Goal: Book appointment/travel/reservation

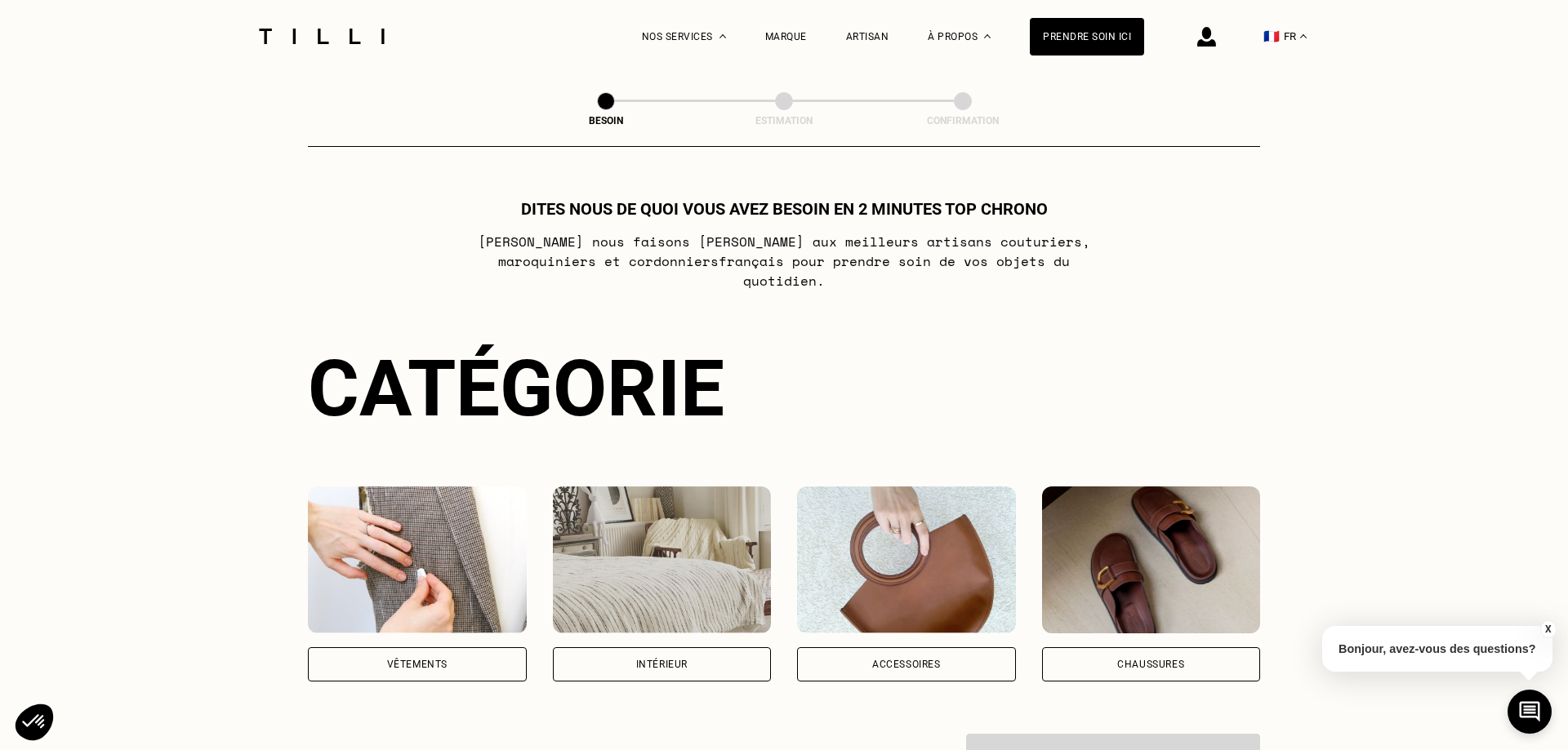
click at [386, 652] on div "Vêtements" at bounding box center [417, 664] width 219 height 34
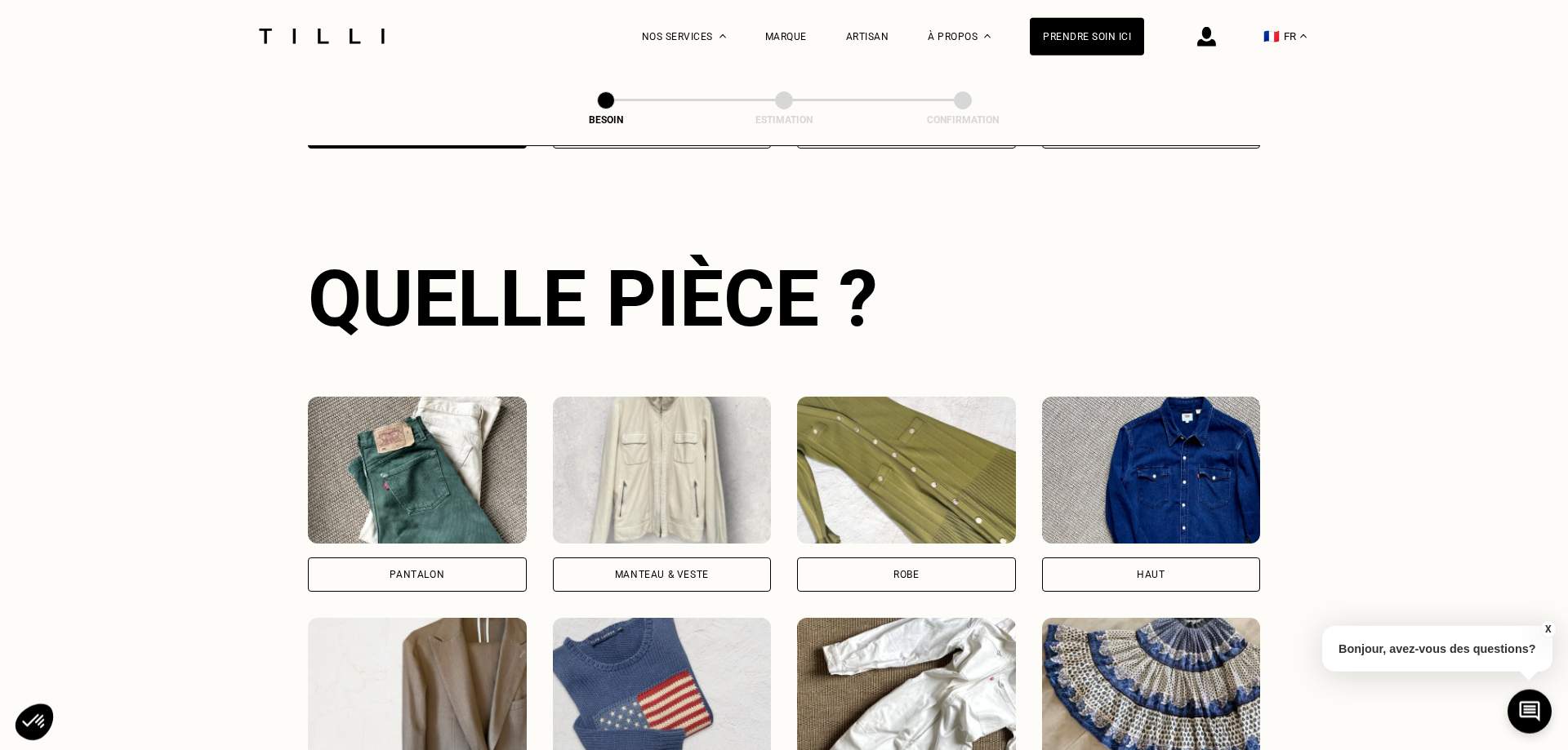
scroll to position [534, 0]
click at [924, 564] on div "Robe" at bounding box center [906, 573] width 219 height 34
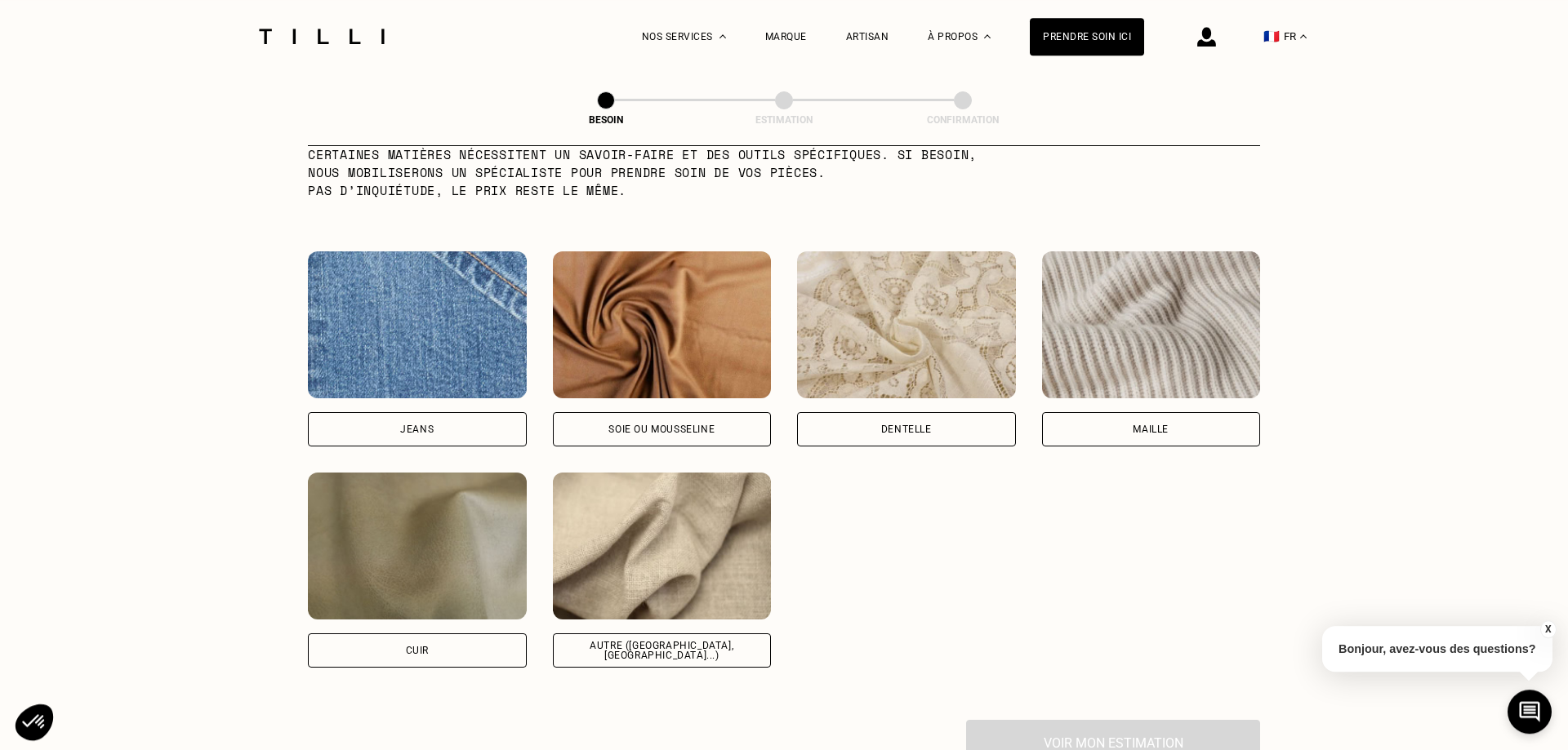
scroll to position [1672, 0]
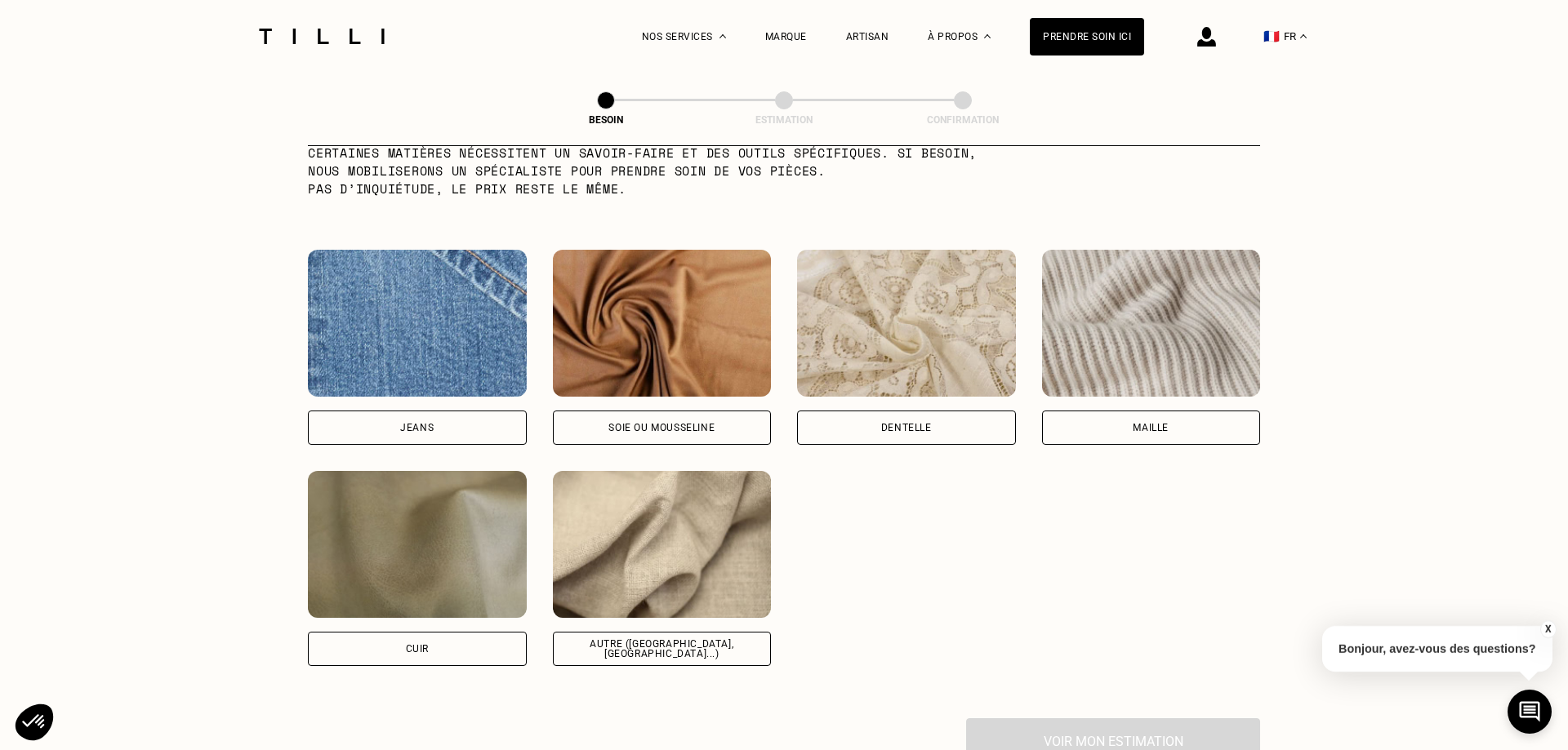
click at [727, 415] on div "Soie ou mousseline" at bounding box center [662, 427] width 219 height 34
select select "FR"
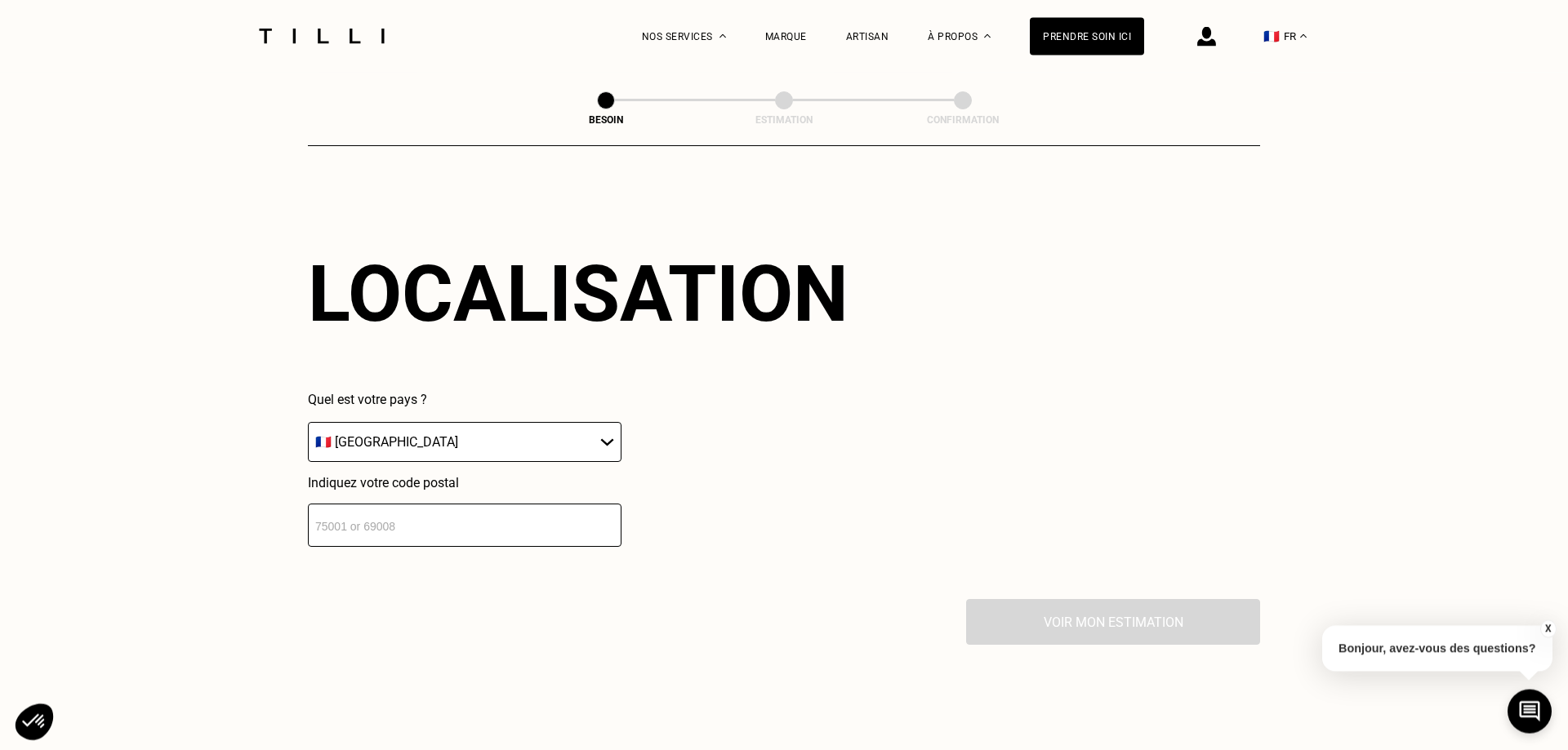
scroll to position [2196, 0]
click at [391, 537] on input "number" at bounding box center [464, 524] width 313 height 43
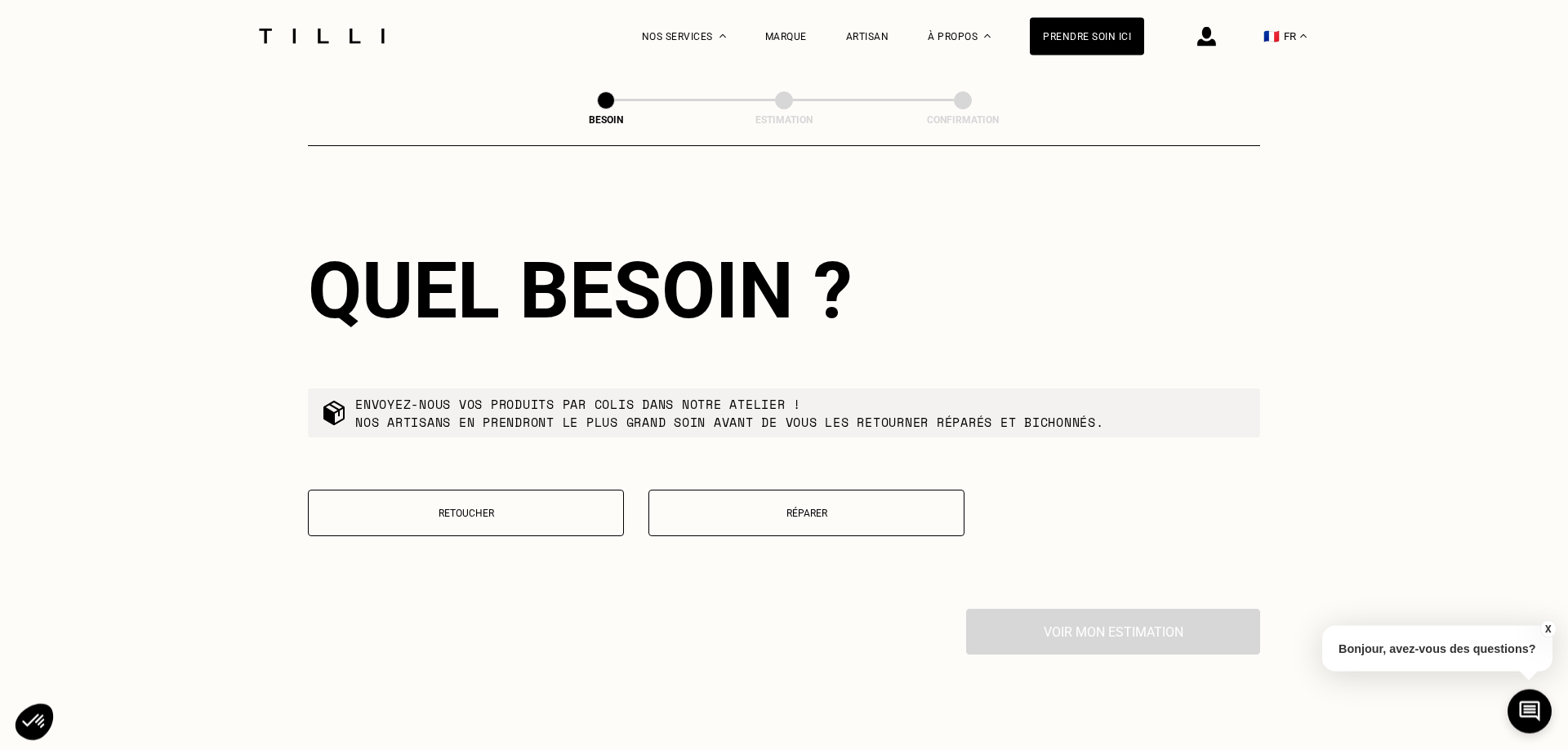
scroll to position [2603, 0]
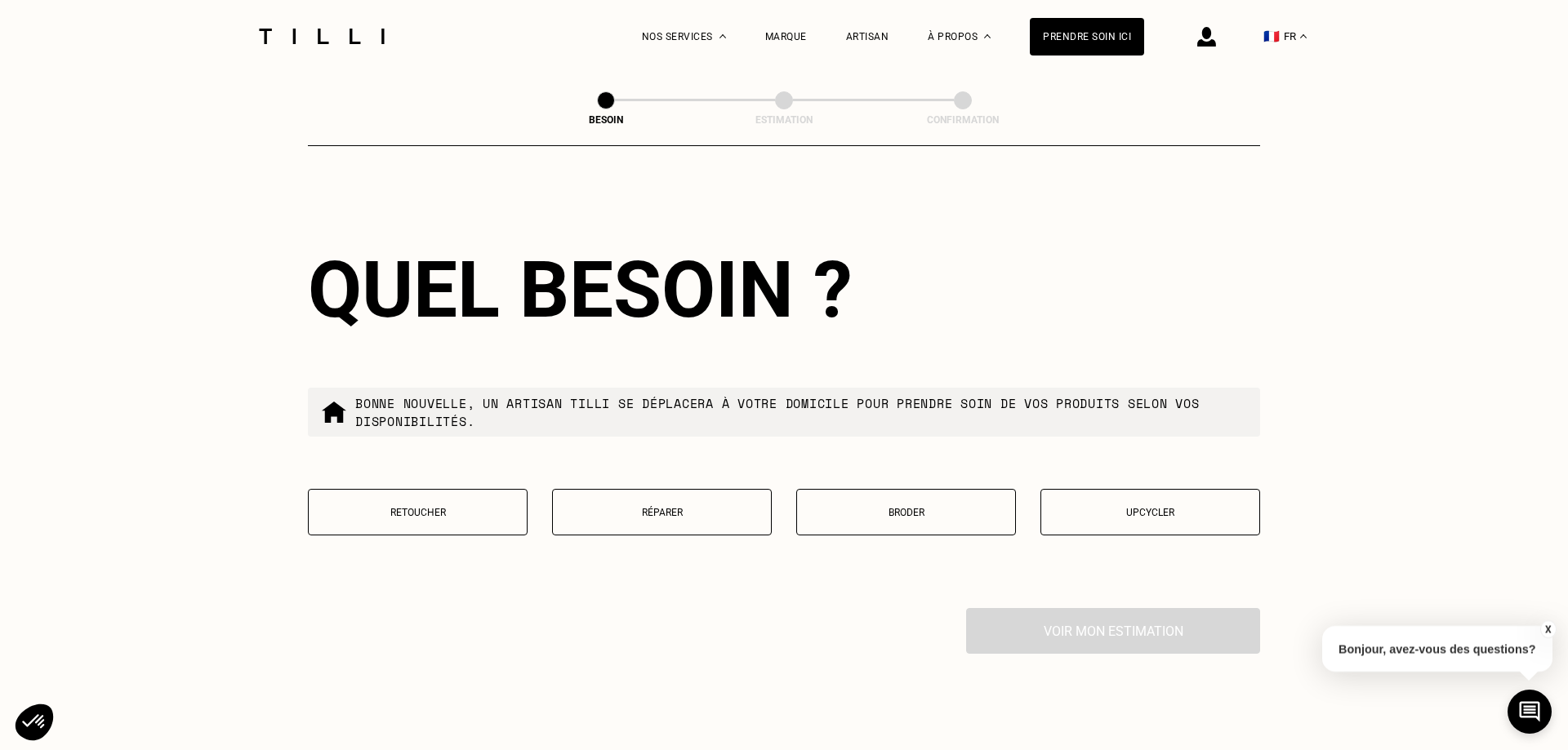
type input "75015"
click at [456, 507] on p "Retoucher" at bounding box center [418, 513] width 201 height 11
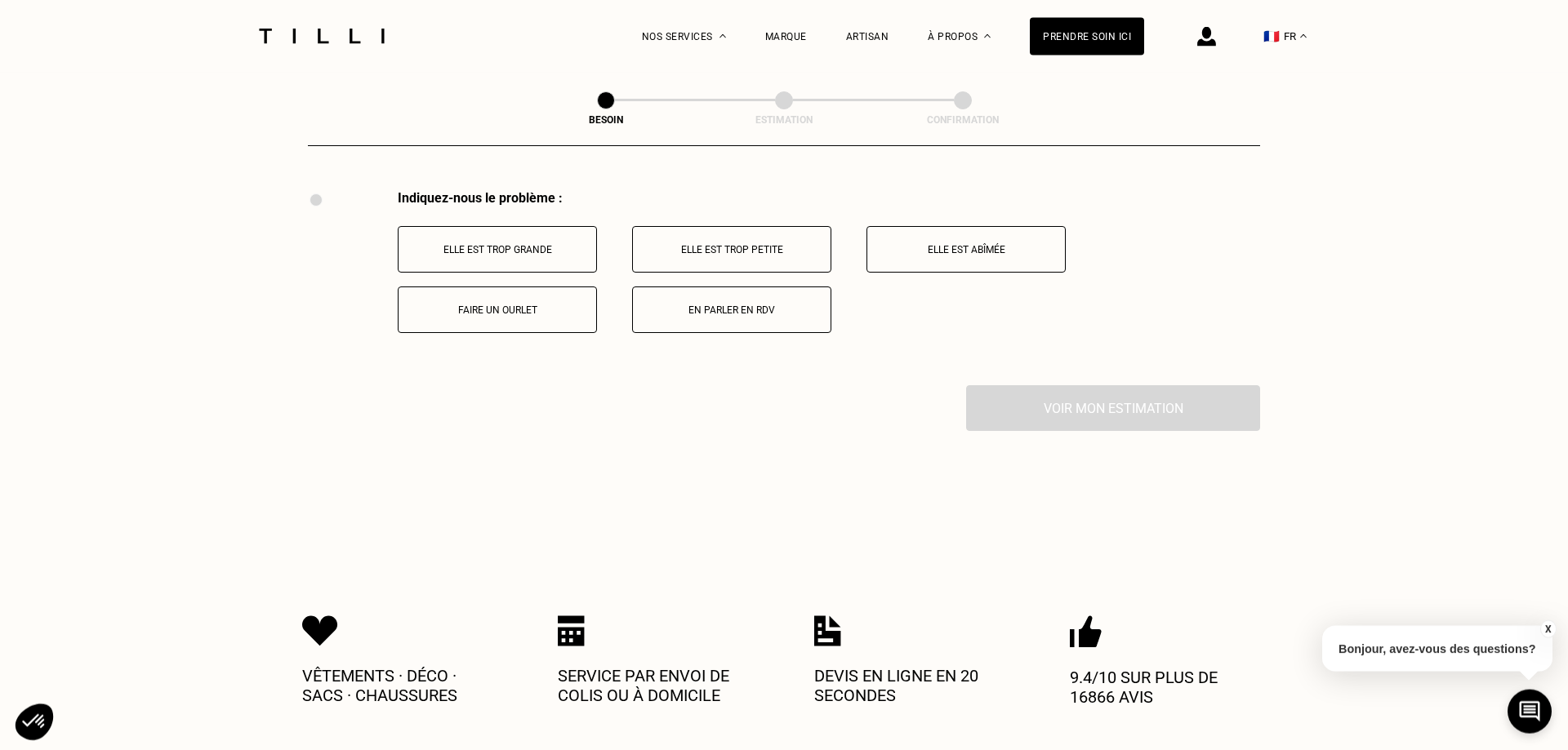
scroll to position [3021, 0]
click at [524, 244] on p "Elle est trop grande" at bounding box center [497, 249] width 181 height 11
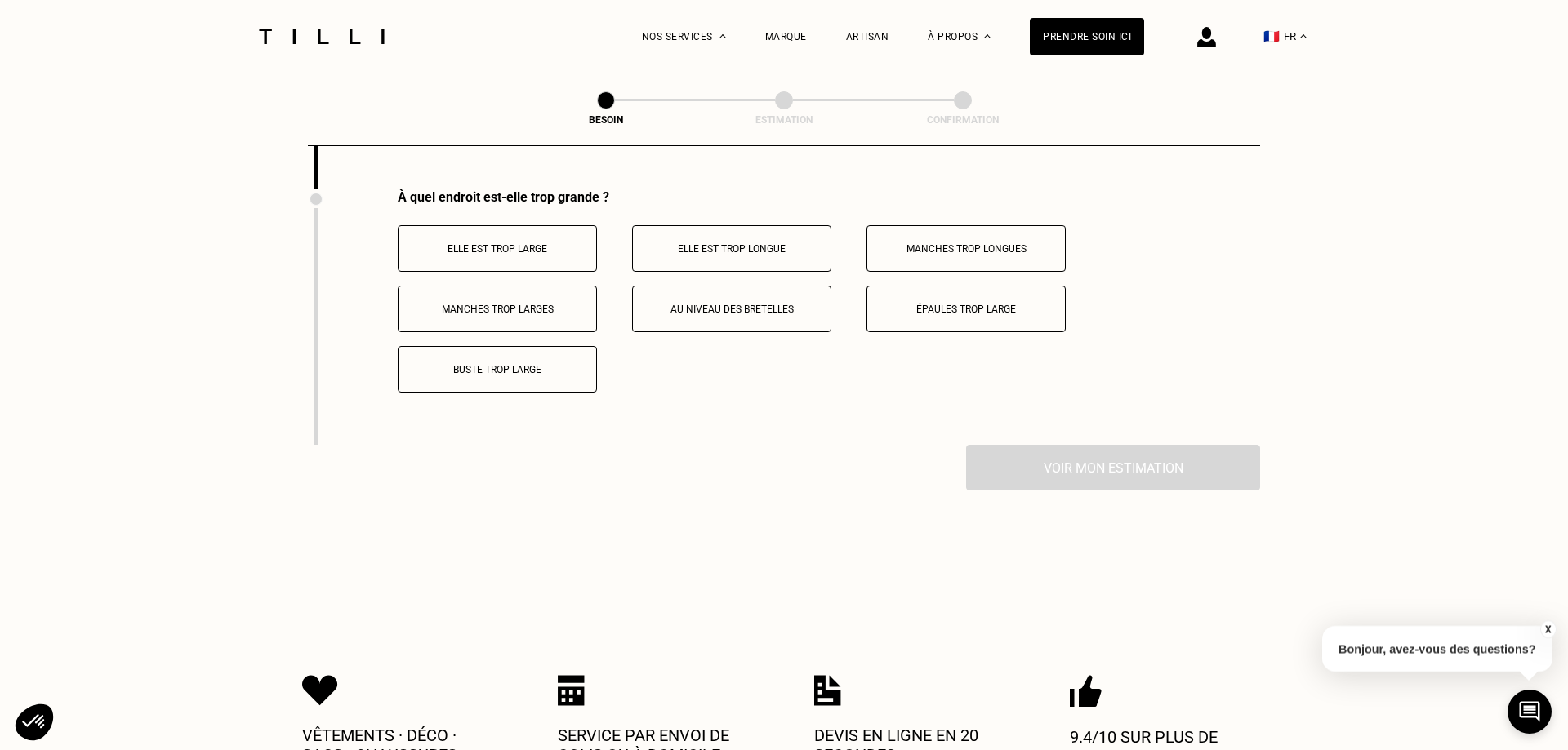
scroll to position [2966, 0]
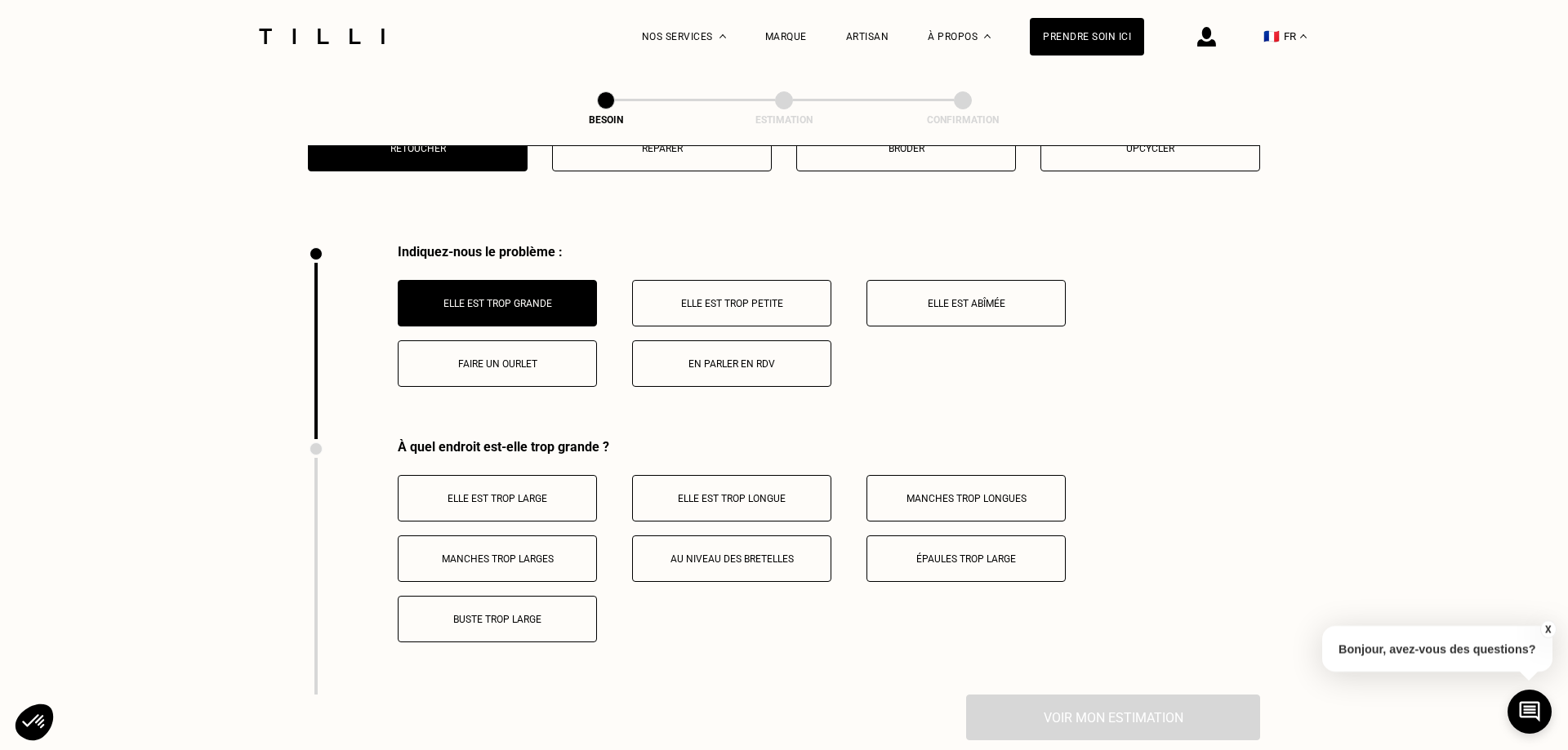
click at [500, 369] on button "Faire un ourlet" at bounding box center [497, 364] width 200 height 47
click at [771, 483] on button "Elle est trop longue" at bounding box center [732, 498] width 200 height 47
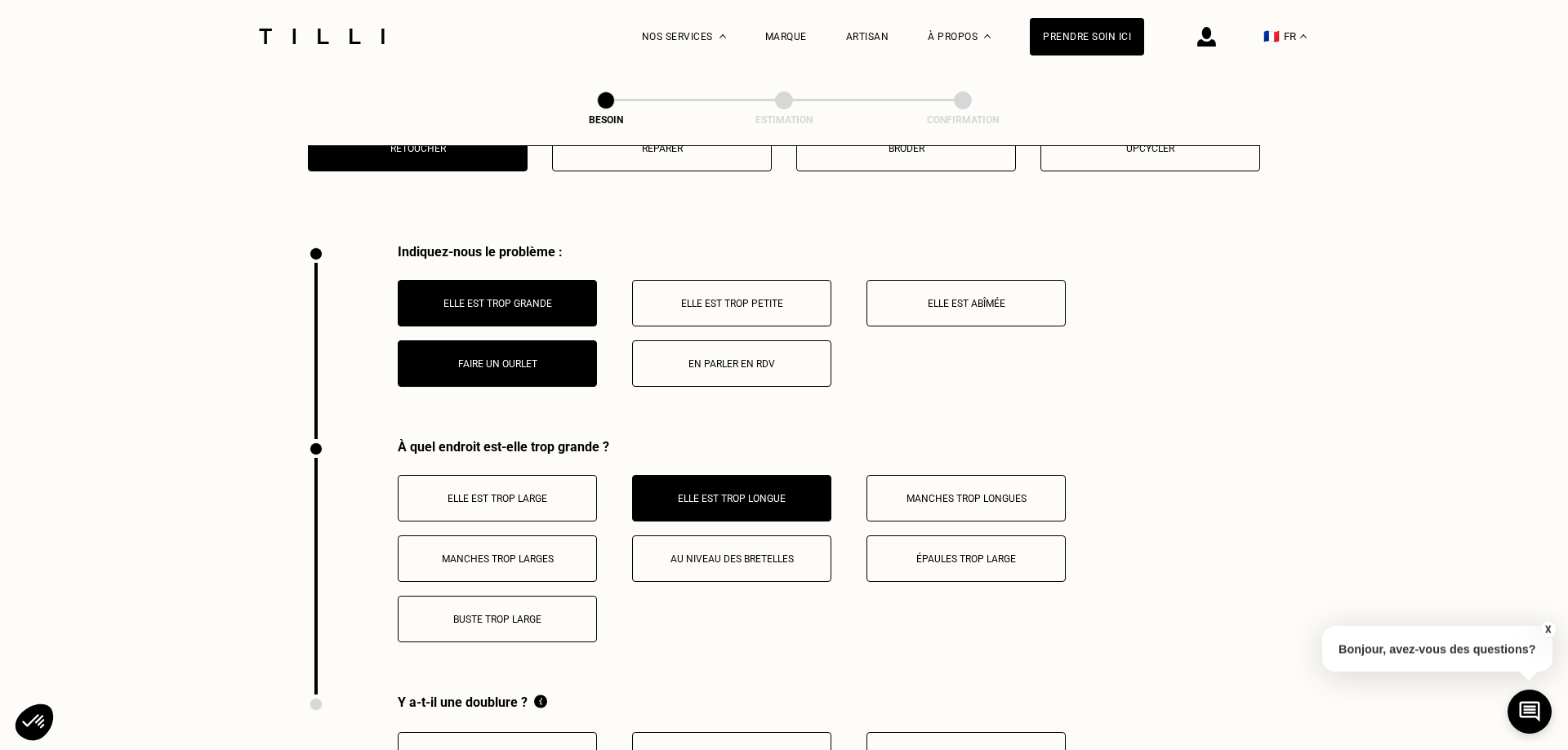
click at [550, 369] on button "Faire un ourlet" at bounding box center [497, 364] width 200 height 47
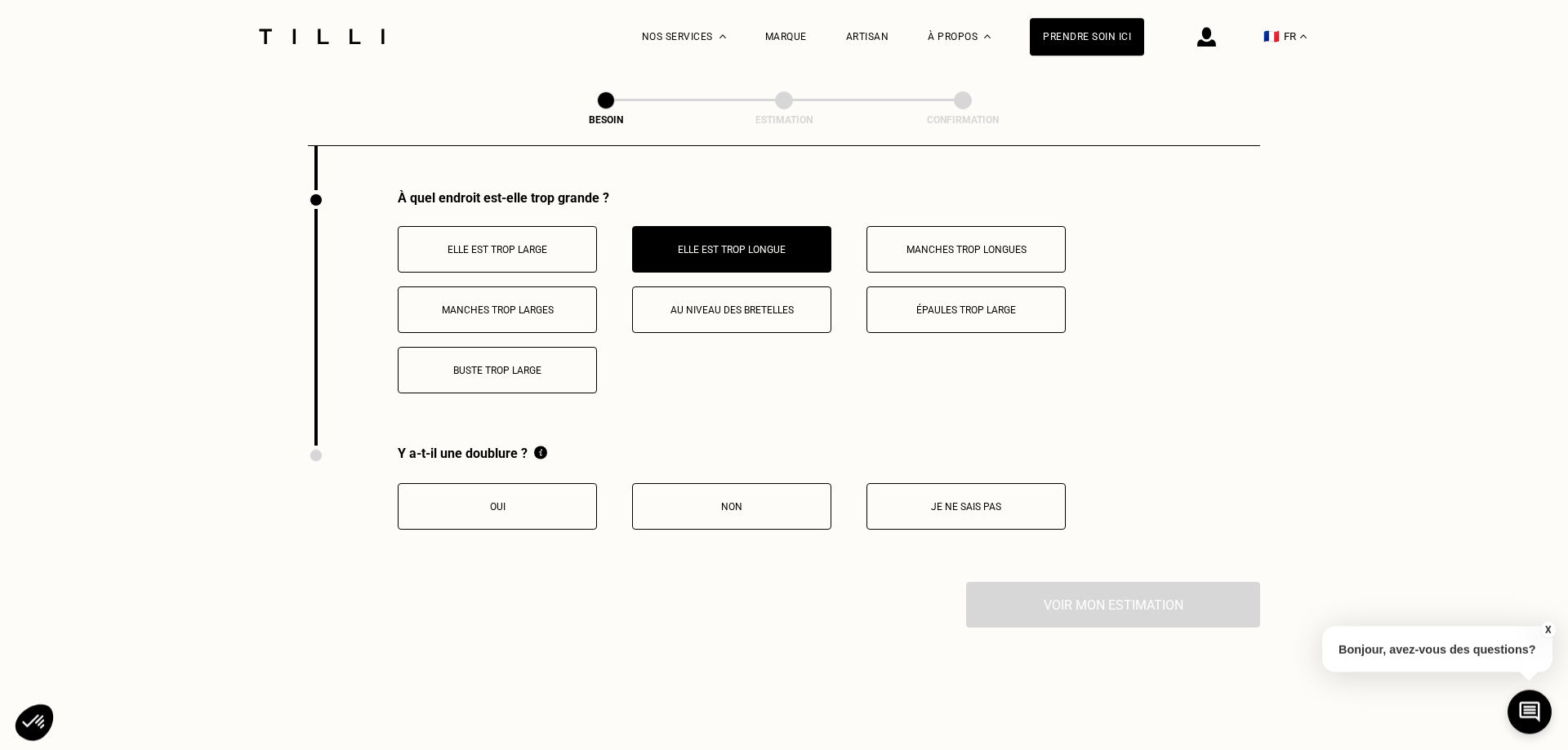
scroll to position [3216, 0]
click at [880, 485] on button "Je ne sais pas" at bounding box center [966, 505] width 200 height 47
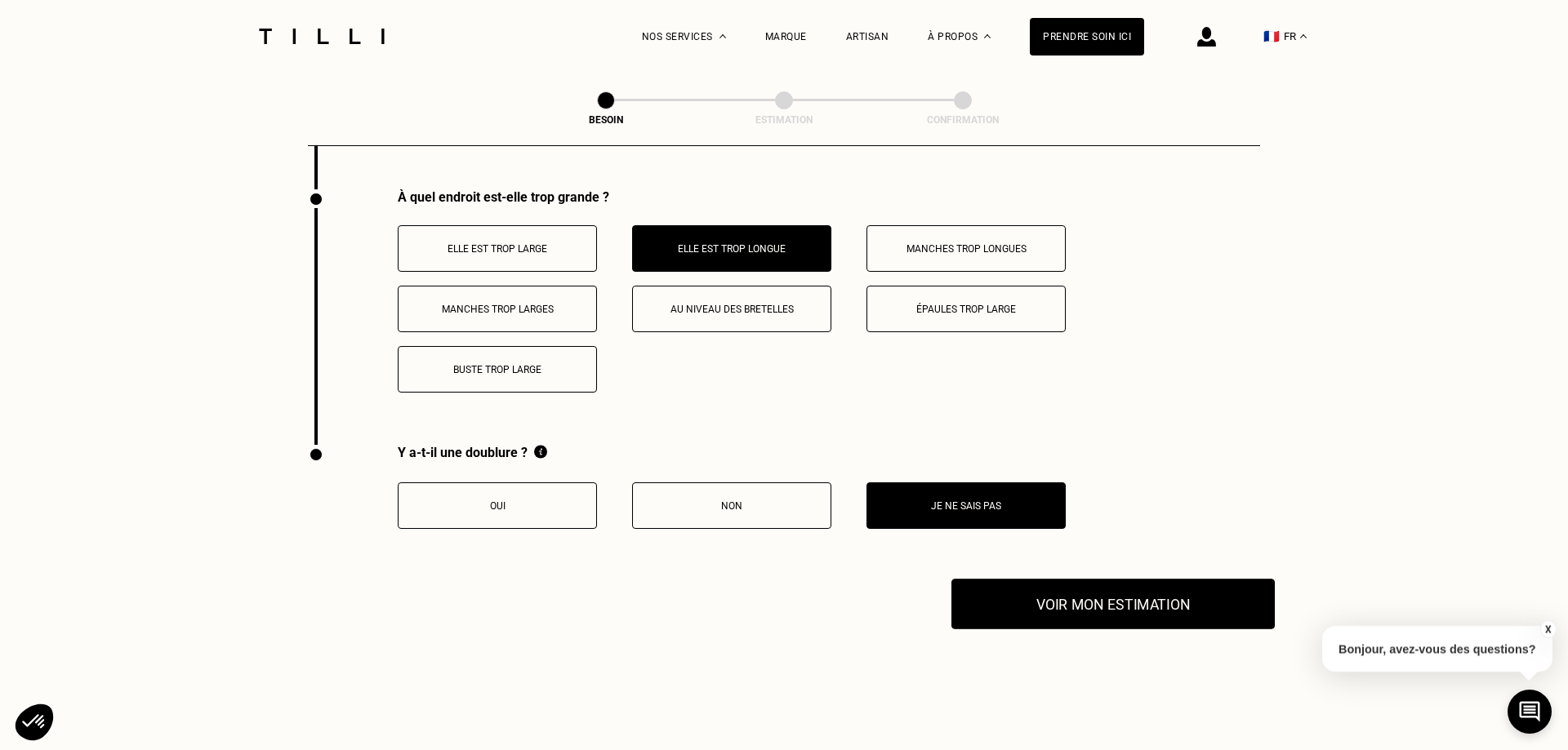
click at [1037, 583] on button "Voir mon estimation" at bounding box center [1113, 603] width 323 height 50
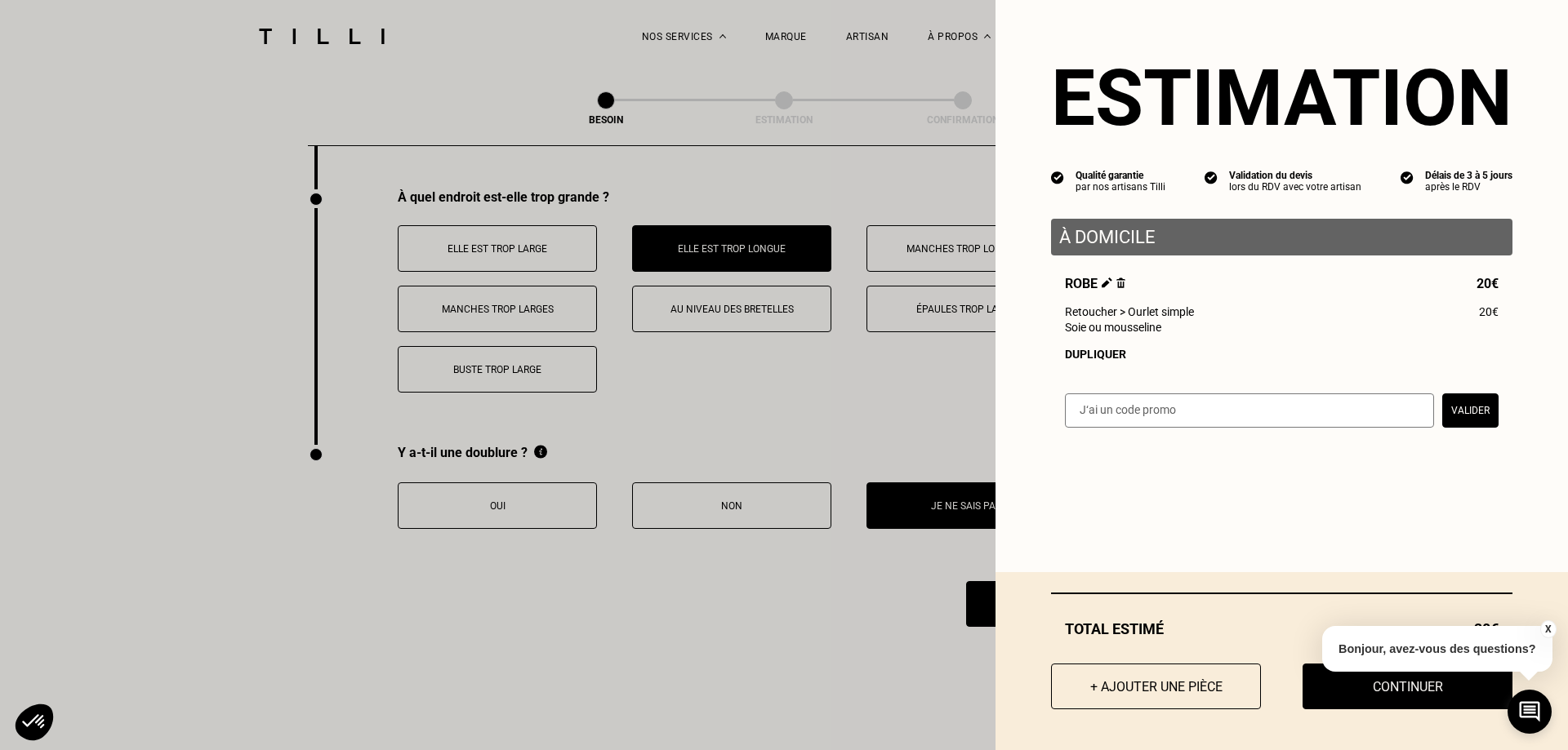
click at [1548, 631] on button "X" at bounding box center [1548, 630] width 16 height 18
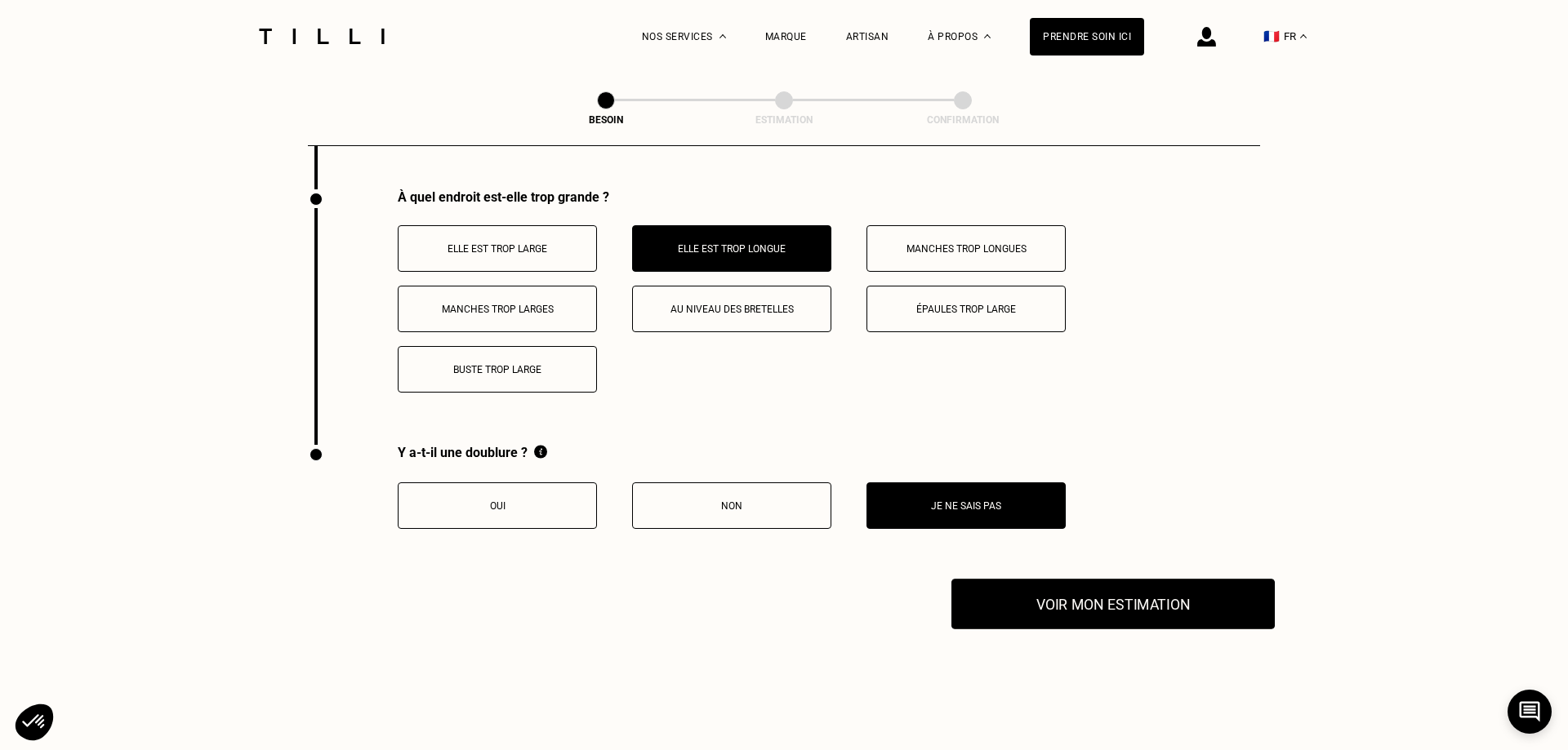
click at [1143, 605] on button "Voir mon estimation" at bounding box center [1113, 603] width 323 height 50
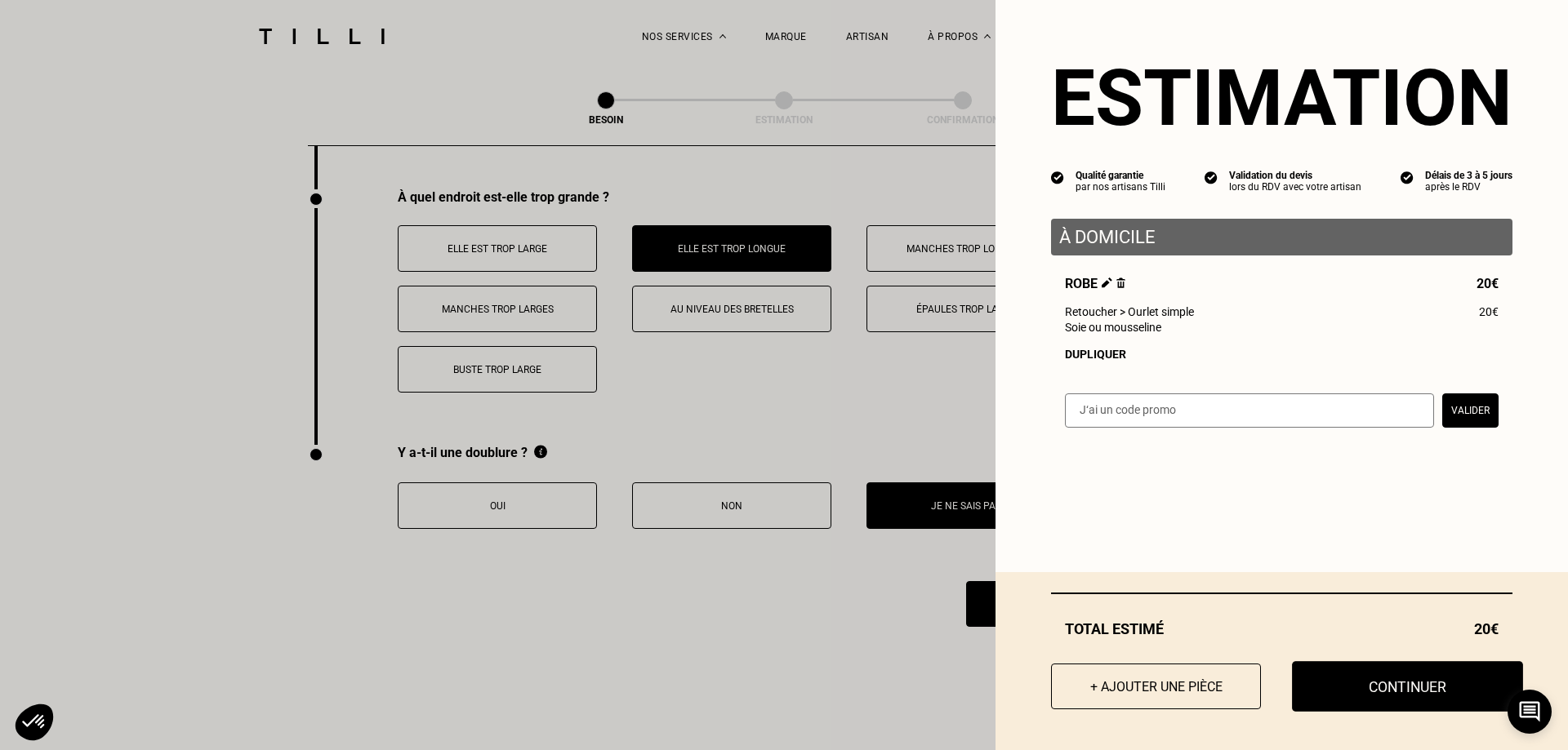
click at [1363, 682] on button "Continuer" at bounding box center [1408, 686] width 231 height 50
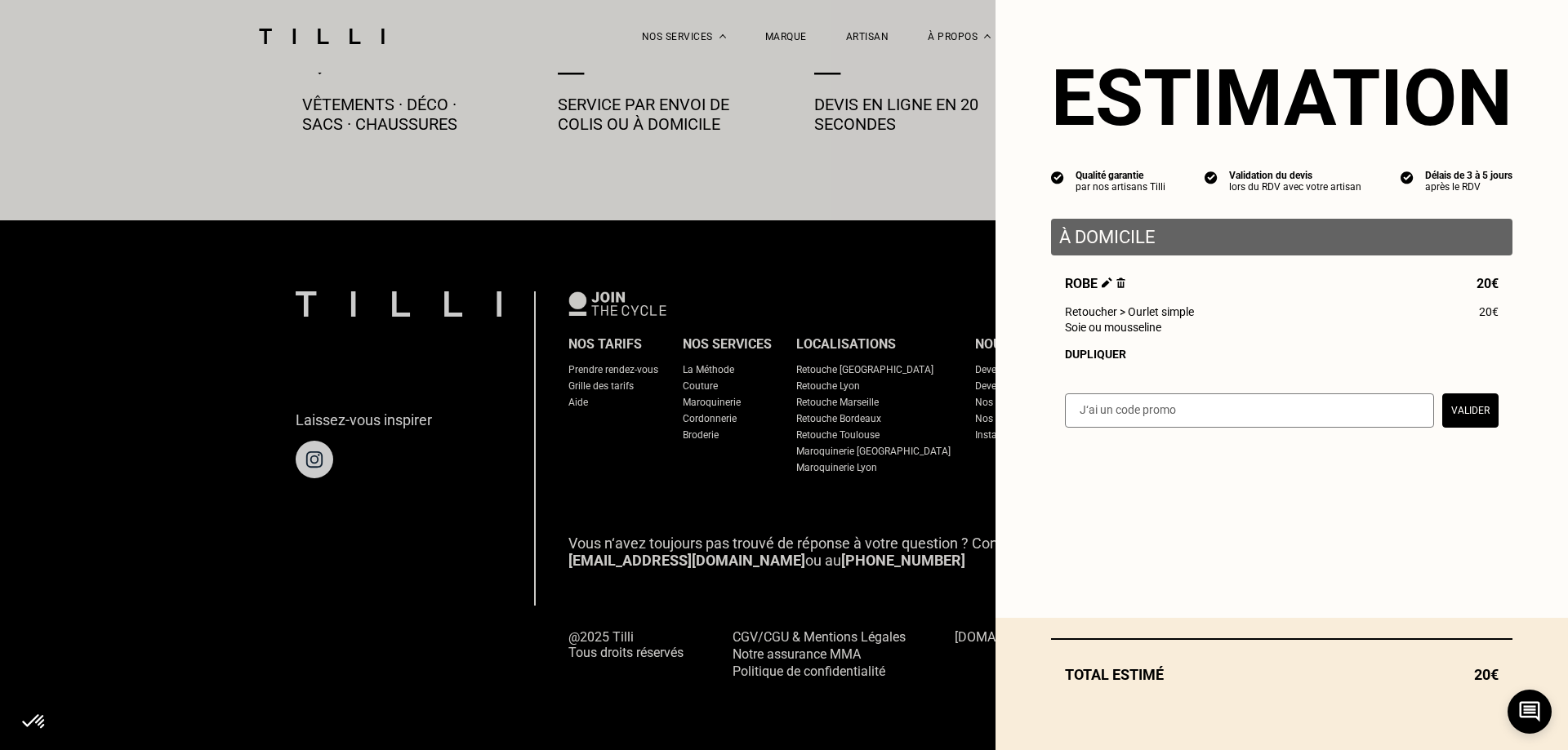
scroll to position [904, 0]
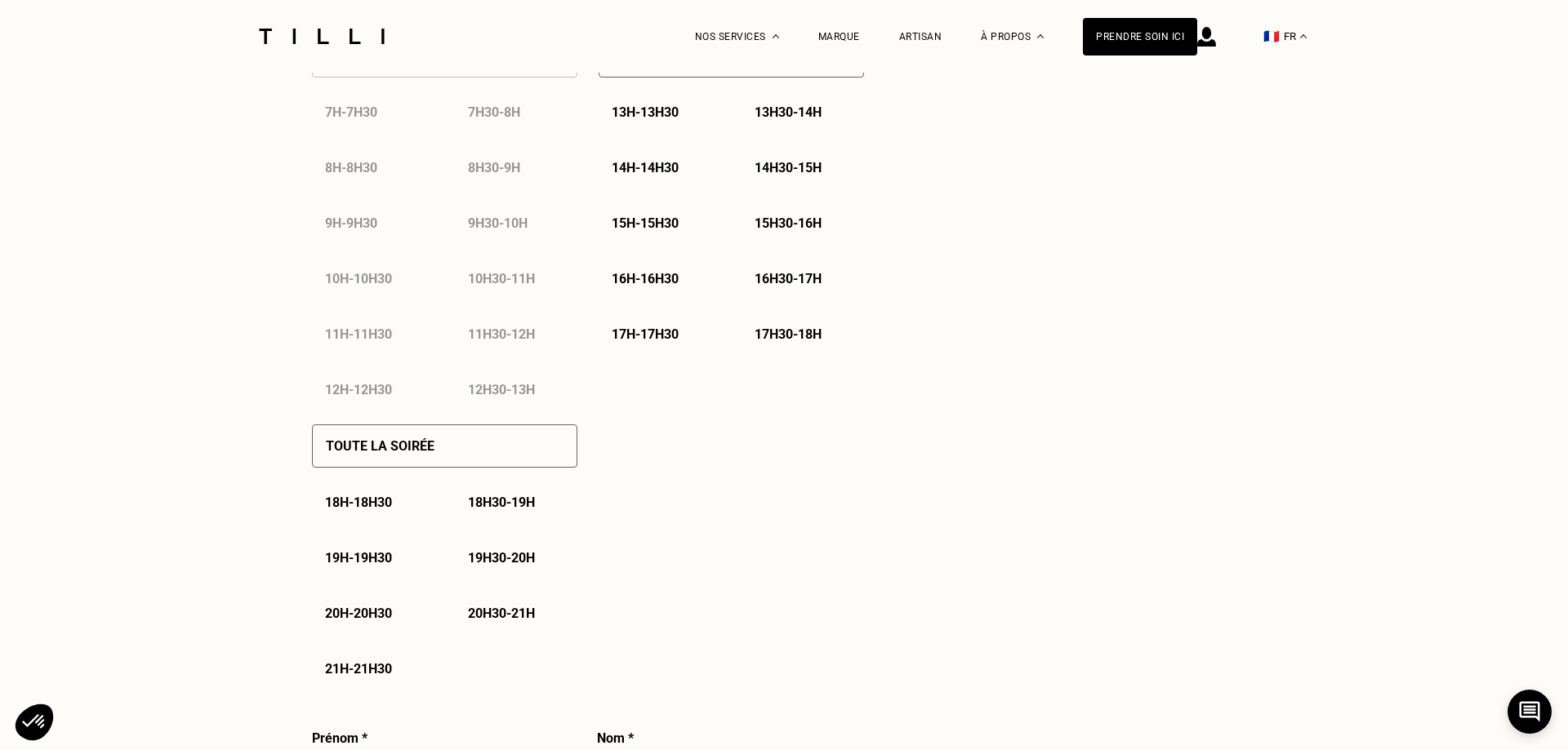
select select "FR"
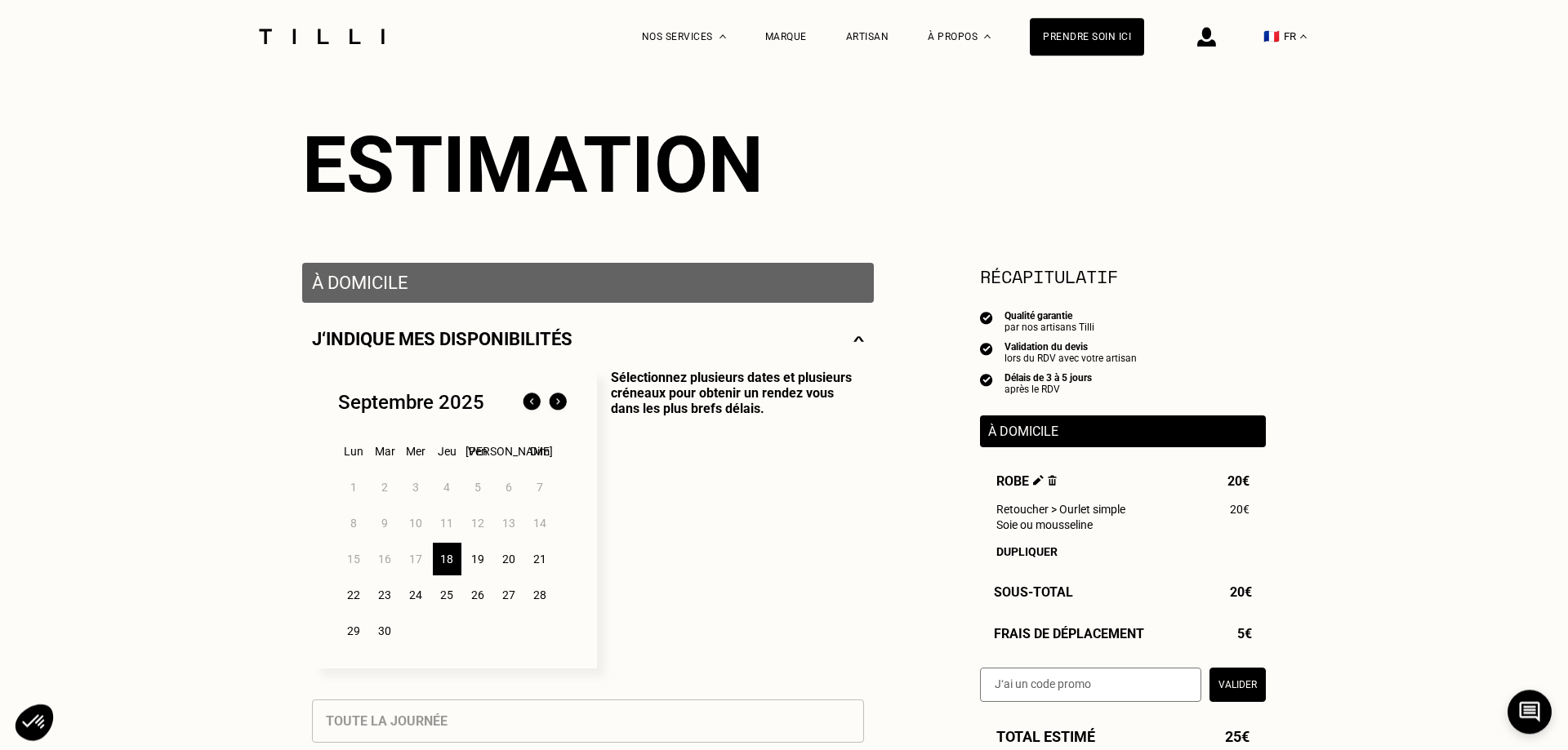
scroll to position [167, 0]
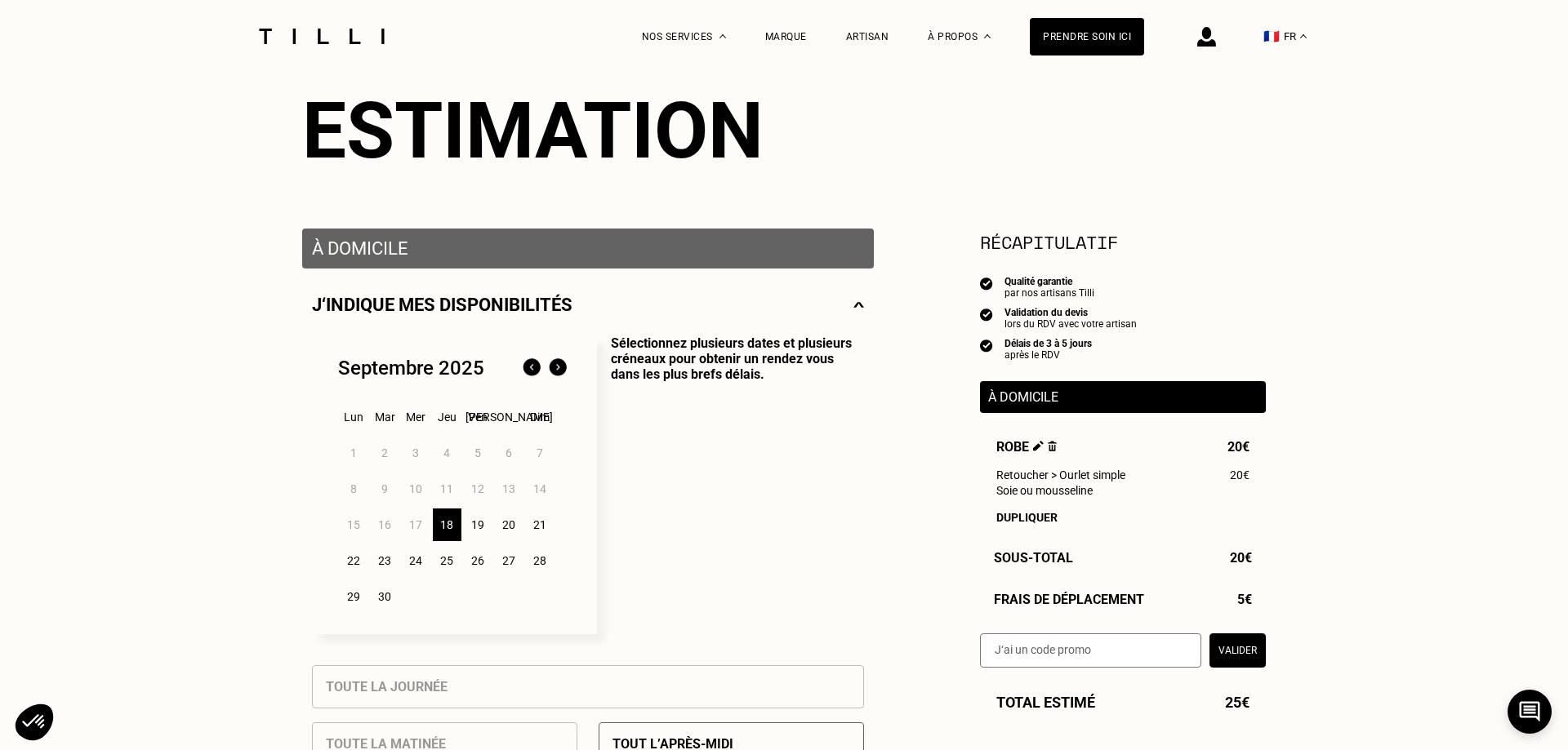
click at [441, 526] on div "18" at bounding box center [447, 525] width 28 height 33
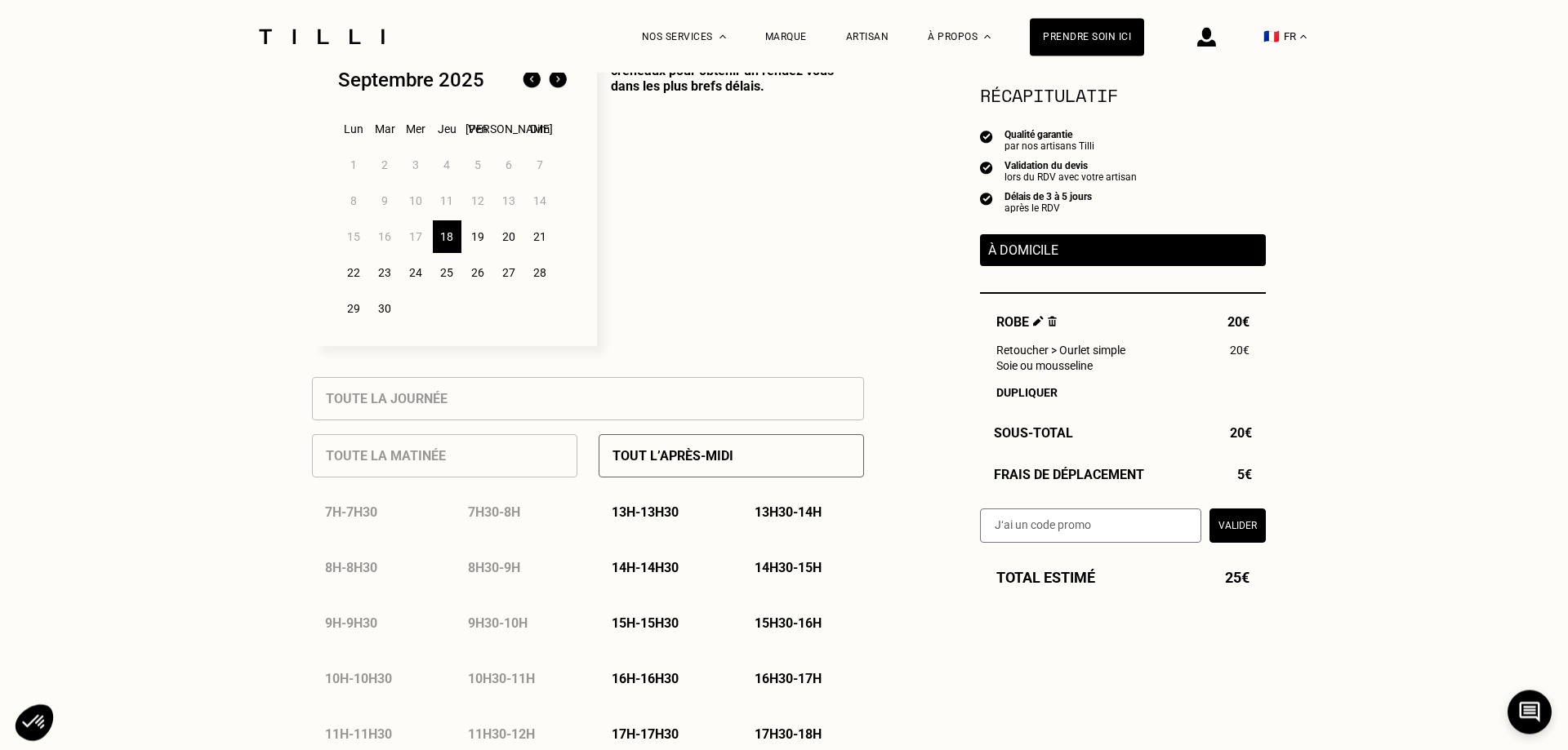
scroll to position [417, 0]
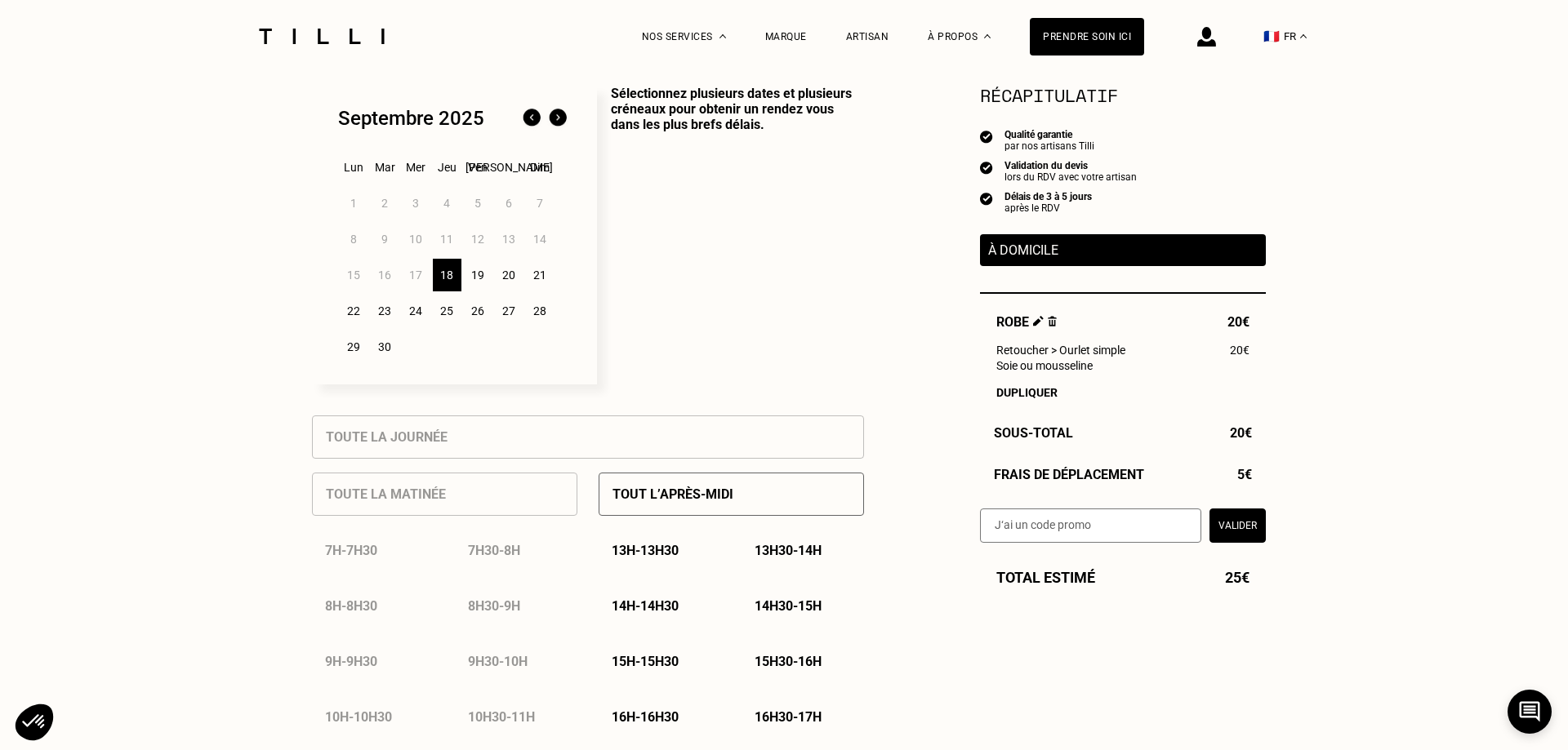
click at [477, 272] on div "19" at bounding box center [477, 276] width 28 height 33
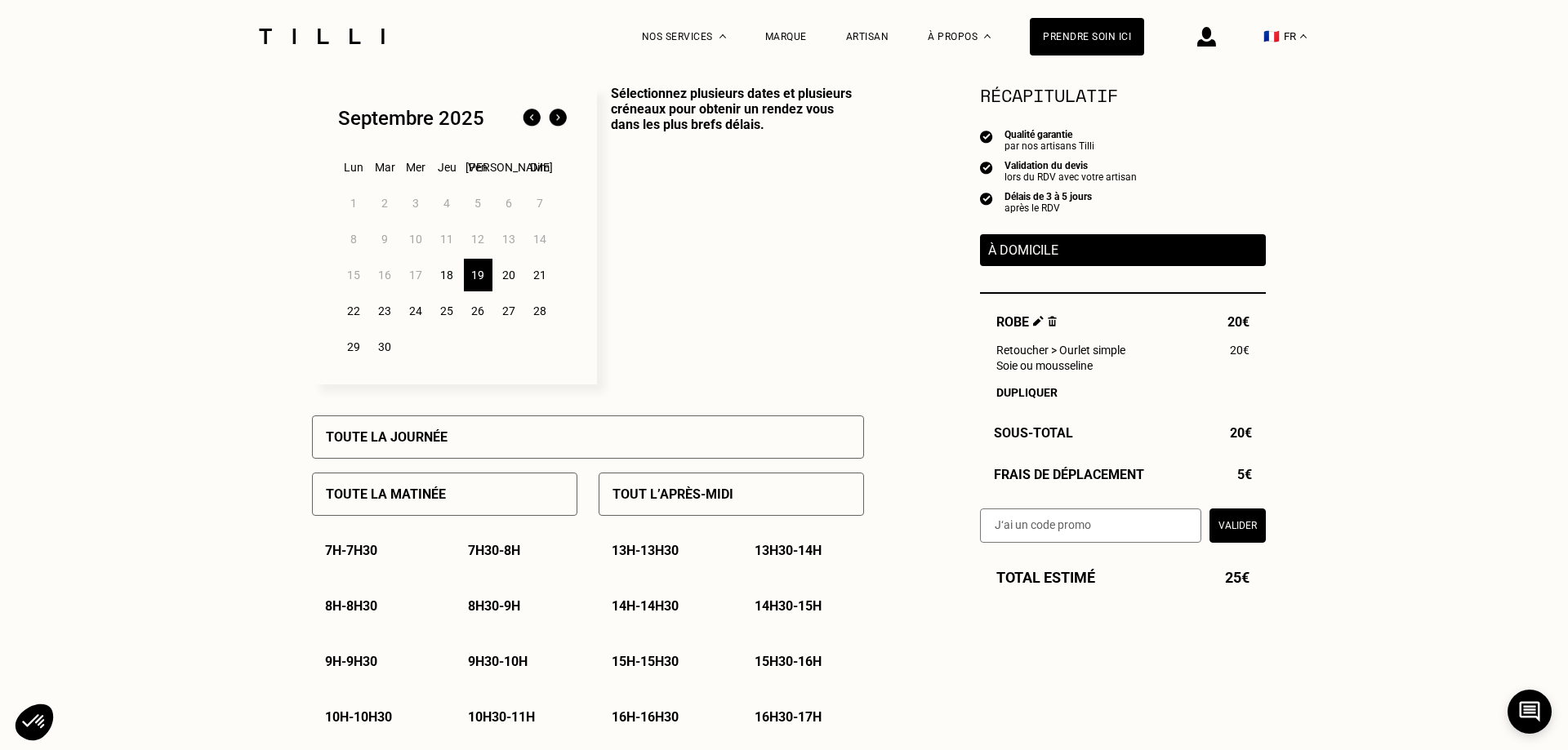
click at [516, 667] on p "9h30 - 10h" at bounding box center [497, 661] width 60 height 16
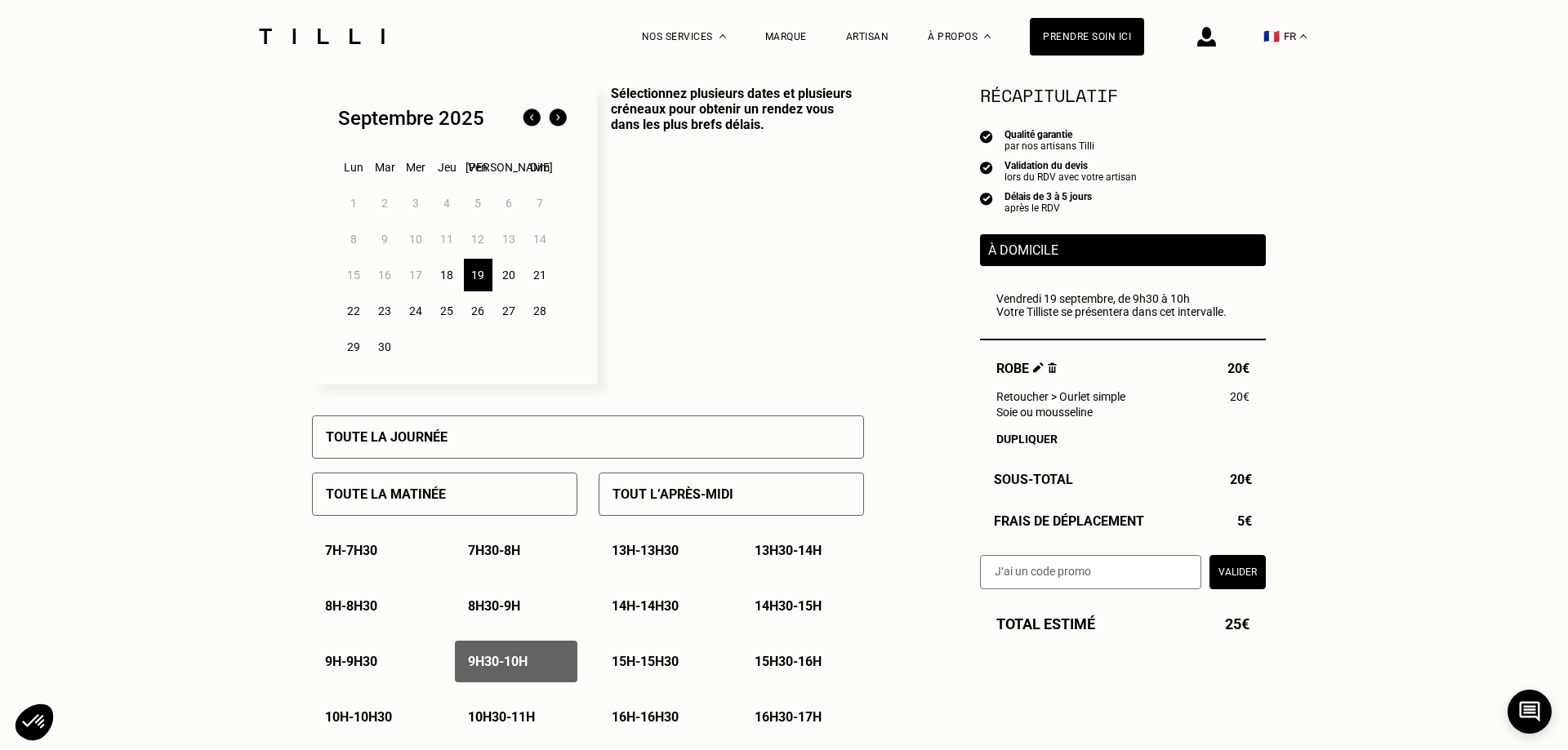
click at [367, 712] on div "10h - 10h30" at bounding box center [374, 717] width 123 height 41
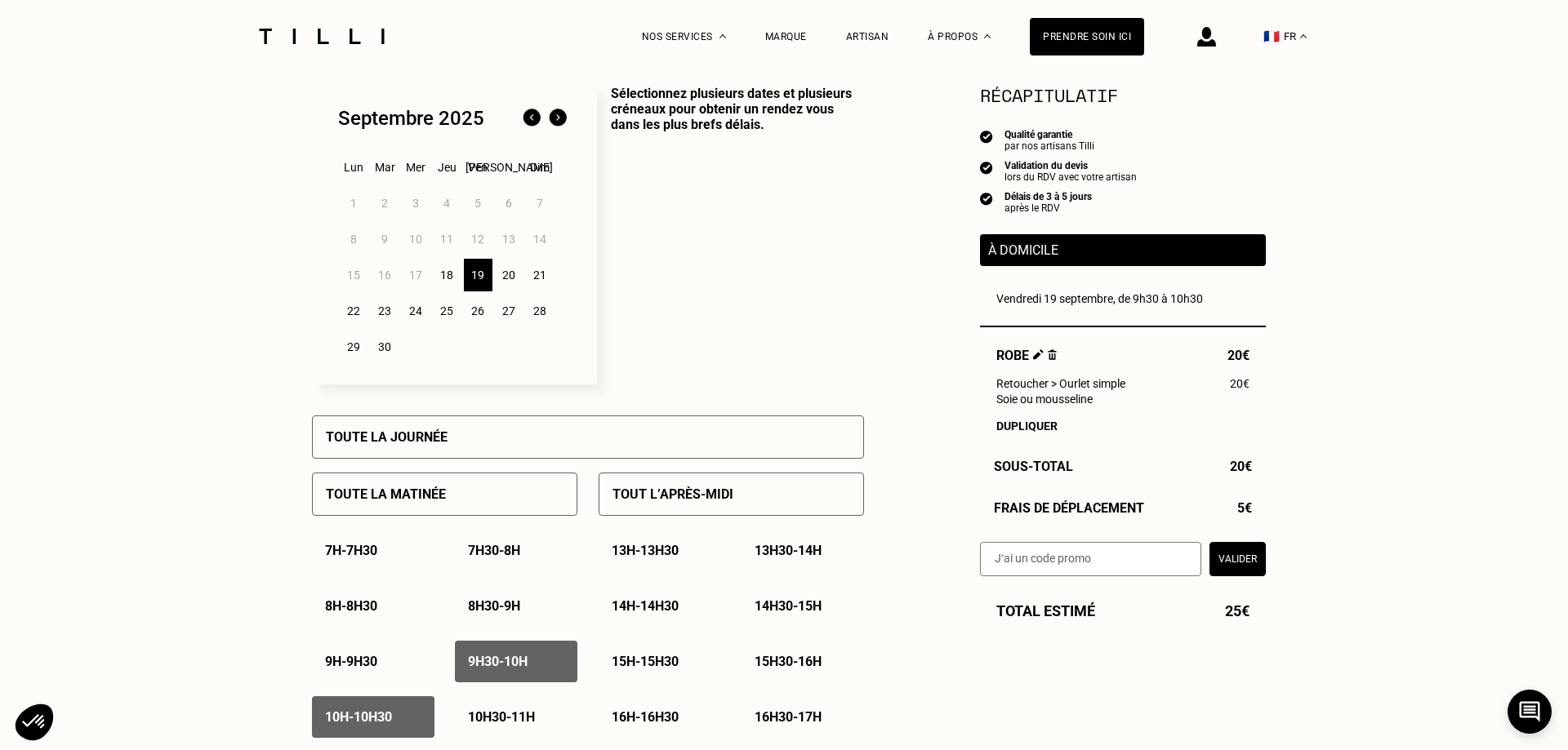
click at [518, 668] on p "9h30 - 10h" at bounding box center [497, 661] width 60 height 16
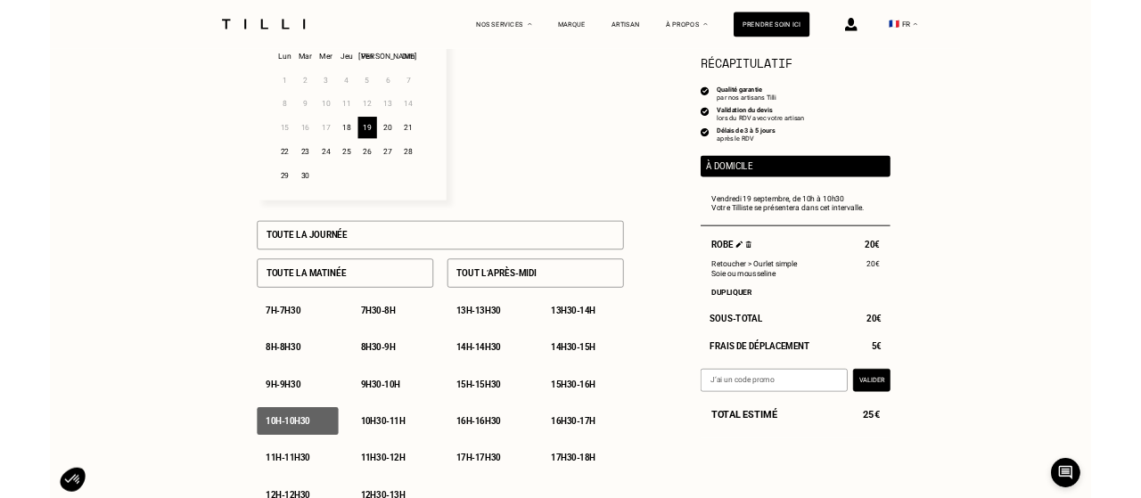
scroll to position [543, 0]
